Goal: Check status: Check status

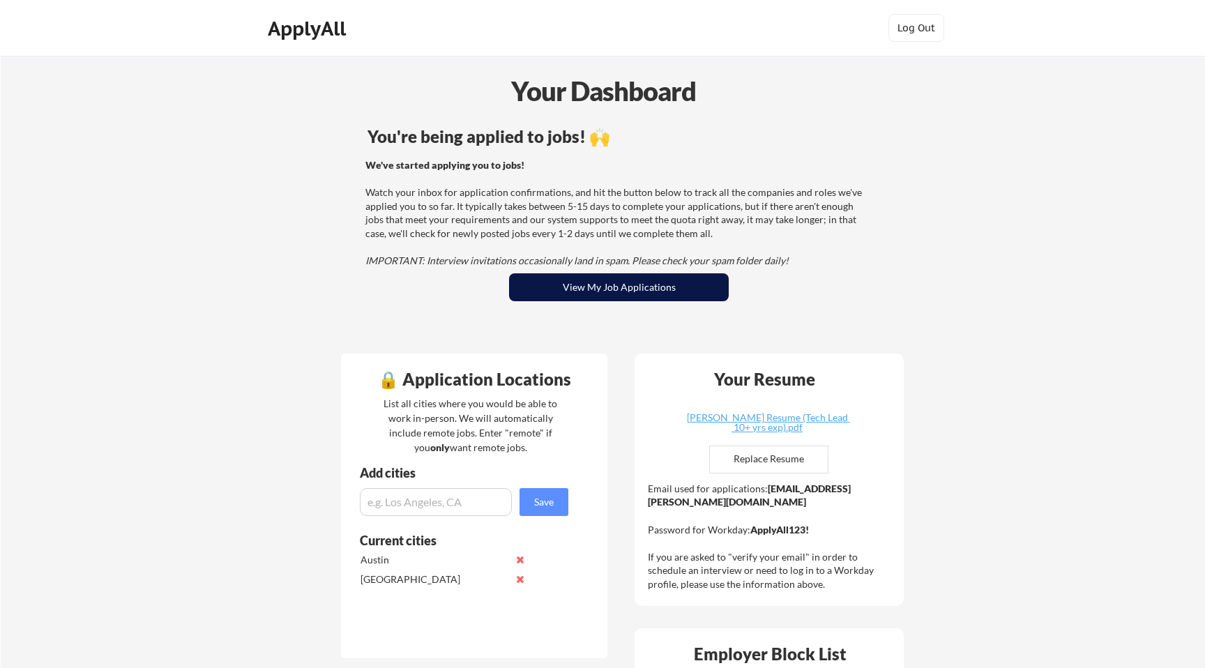
click at [626, 289] on button "View My Job Applications" at bounding box center [619, 287] width 220 height 28
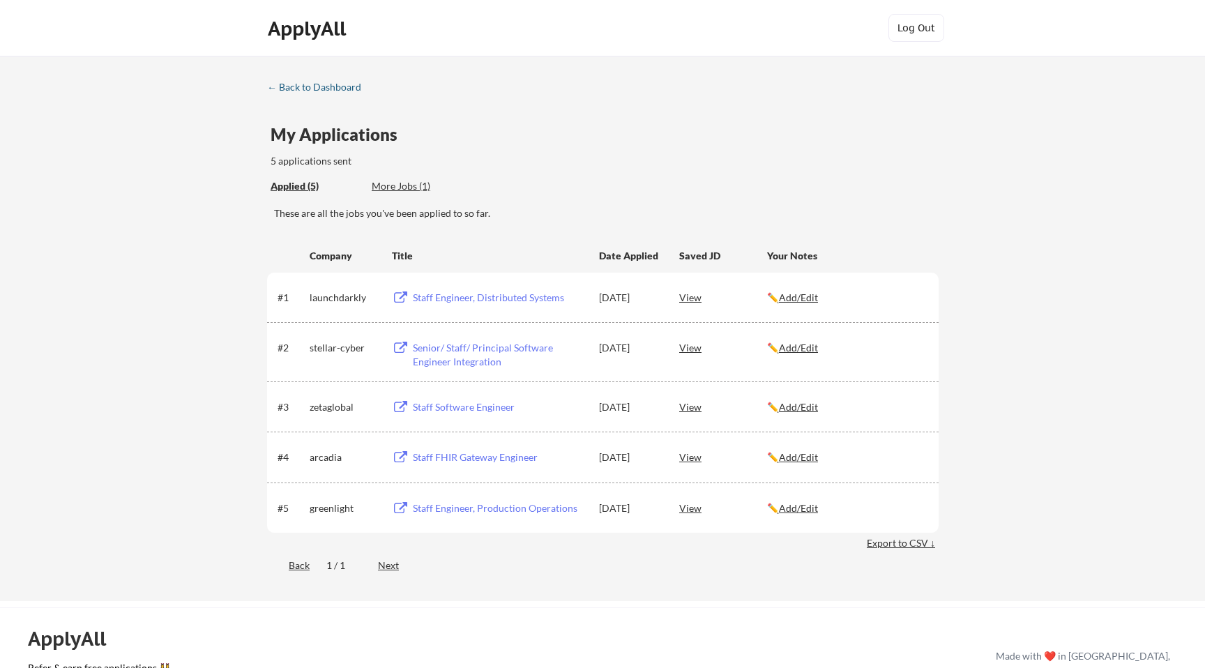
click at [283, 84] on div "← Back to Dashboard" at bounding box center [319, 87] width 105 height 10
